Goal: Transaction & Acquisition: Book appointment/travel/reservation

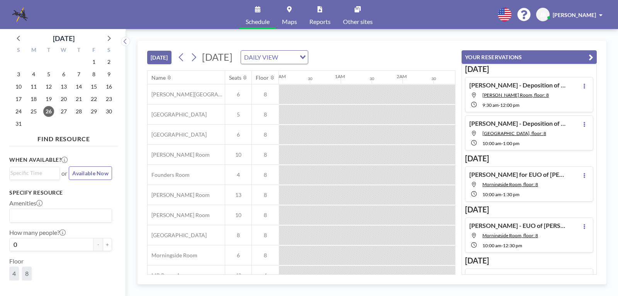
scroll to position [0, 495]
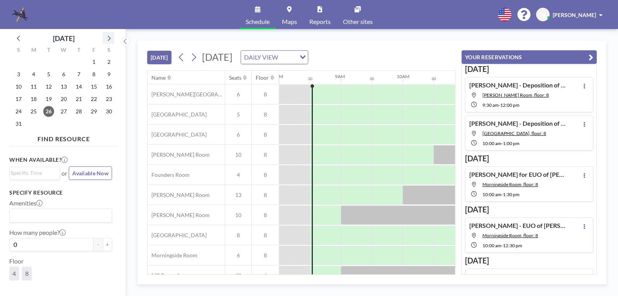
click at [108, 39] on icon at bounding box center [109, 38] width 10 height 10
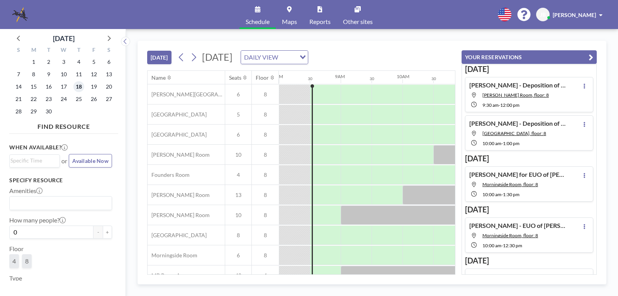
click at [77, 83] on span "18" at bounding box center [78, 86] width 11 height 11
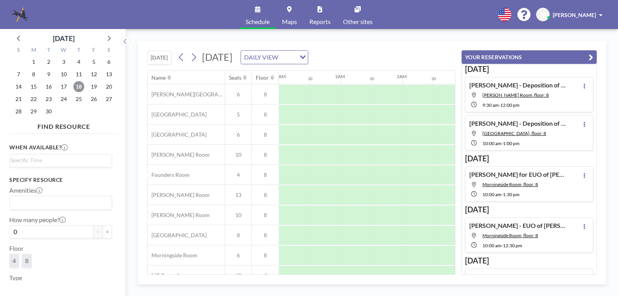
scroll to position [0, 464]
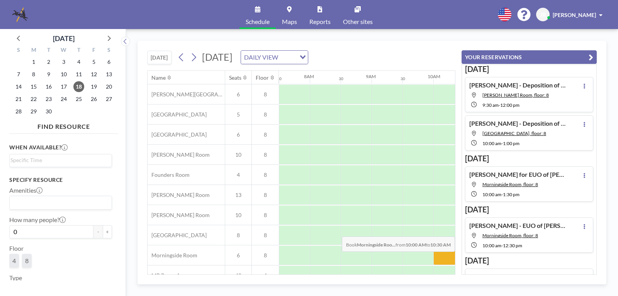
click at [443, 257] on div at bounding box center [449, 254] width 31 height 19
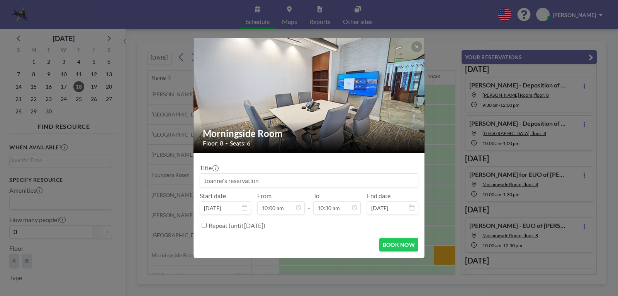
click at [233, 179] on input at bounding box center [309, 180] width 218 height 13
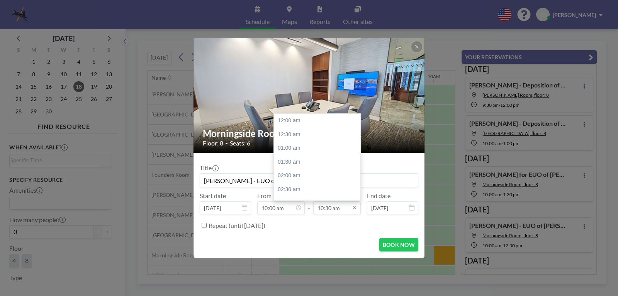
scroll to position [289, 0]
type input "[PERSON_NAME] - EUO of [PERSON_NAME]"
click at [340, 211] on input "10:30 am" at bounding box center [337, 207] width 48 height 13
click at [294, 174] on div "12:30 pm" at bounding box center [319, 176] width 90 height 14
type input "12:30 pm"
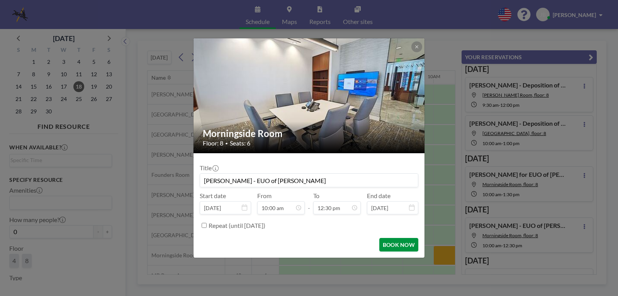
click at [405, 246] on button "BOOK NOW" at bounding box center [398, 245] width 39 height 14
